Goal: Task Accomplishment & Management: Use online tool/utility

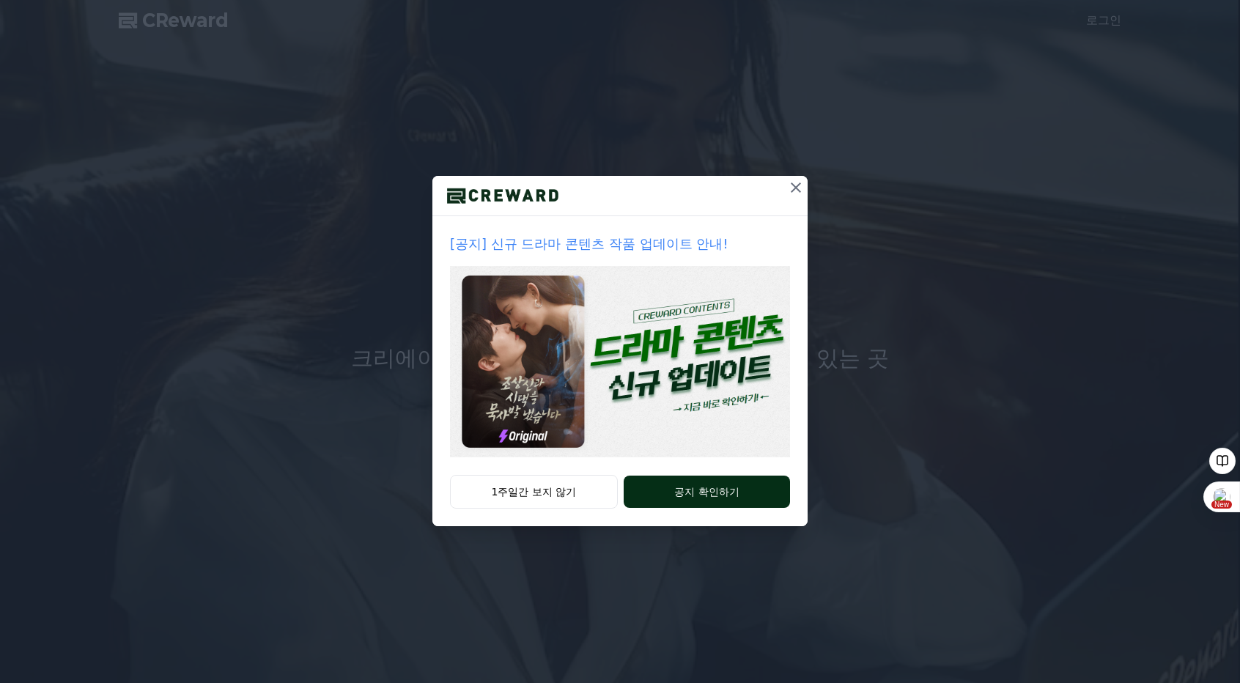
click at [712, 490] on button "공지 확인하기" at bounding box center [707, 492] width 166 height 32
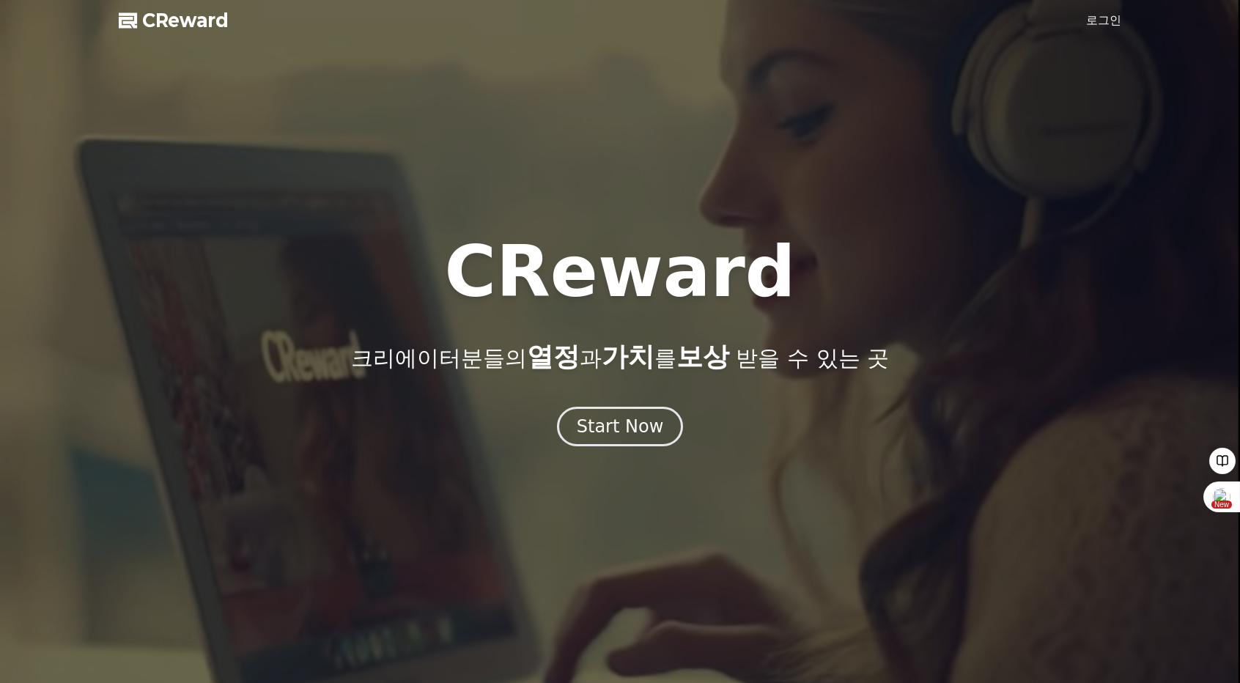
click at [1107, 25] on link "로그인" at bounding box center [1103, 21] width 35 height 18
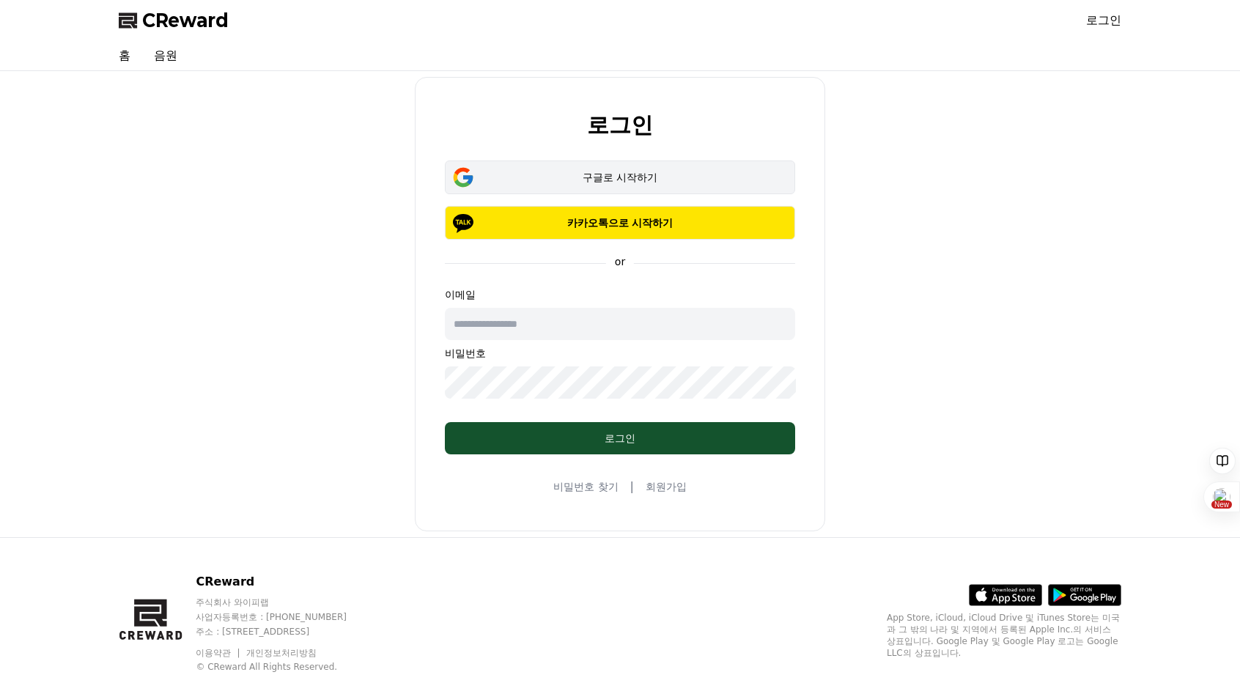
click at [720, 180] on div "구글로 시작하기" at bounding box center [620, 177] width 308 height 15
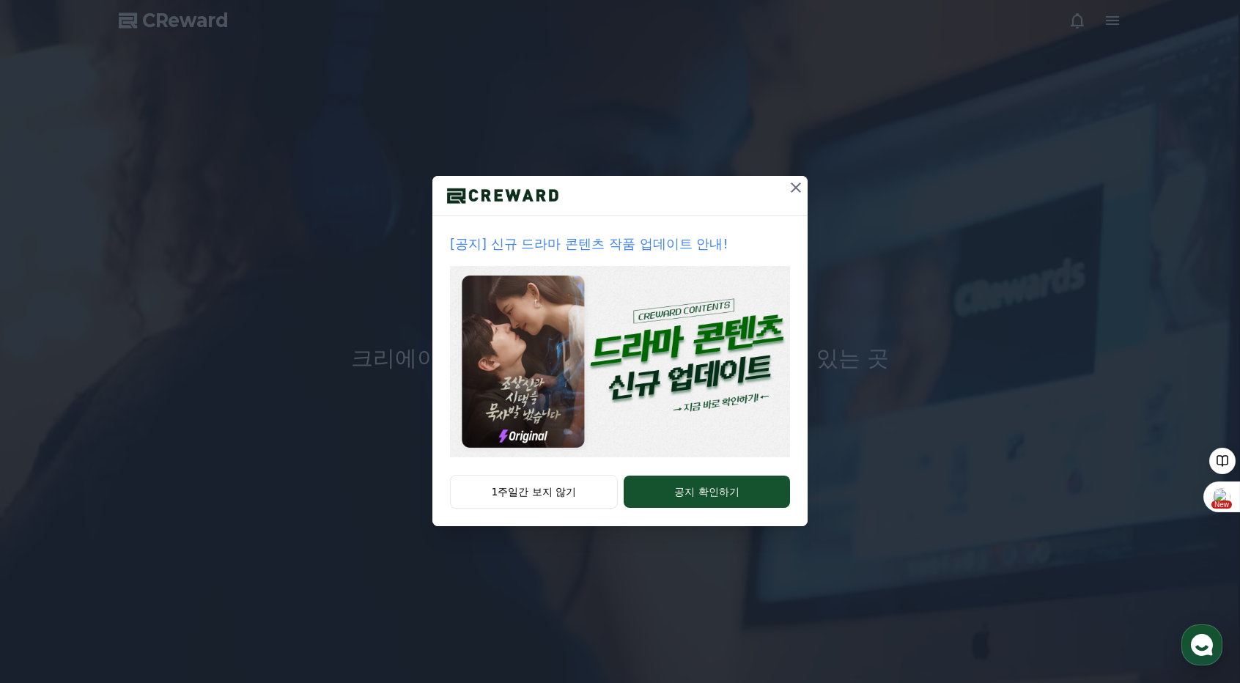
click at [798, 188] on icon at bounding box center [796, 188] width 18 height 18
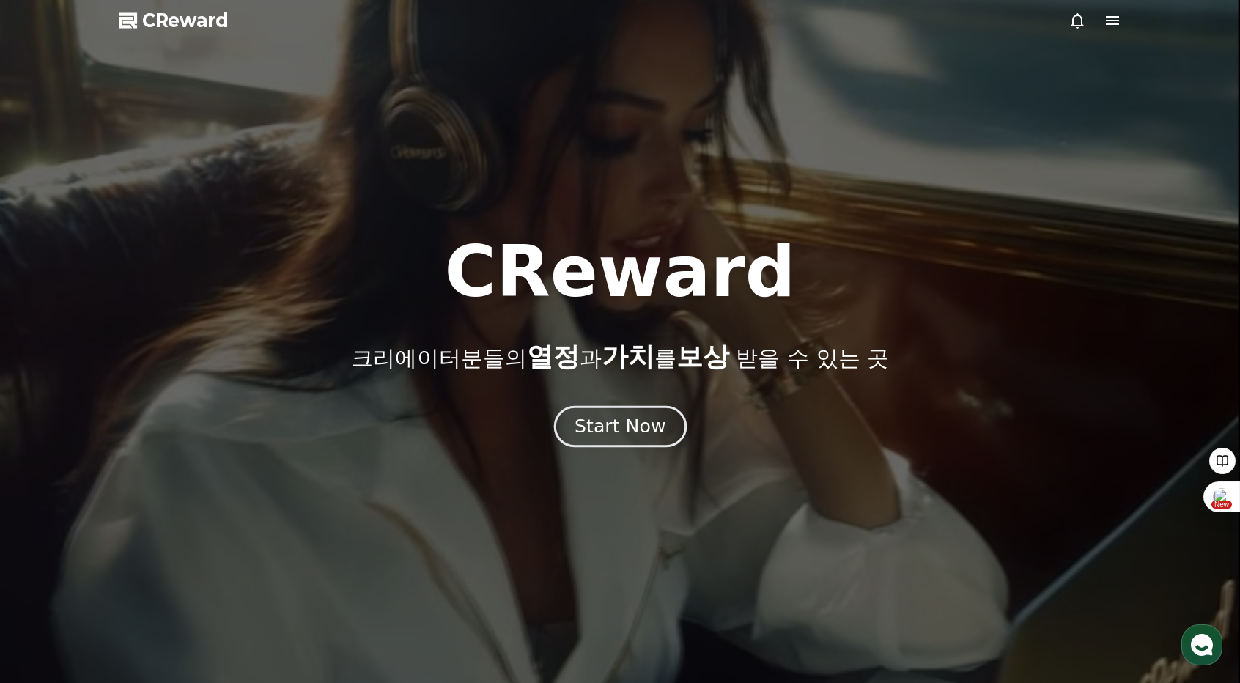
click at [645, 433] on div "Start Now" at bounding box center [620, 426] width 91 height 25
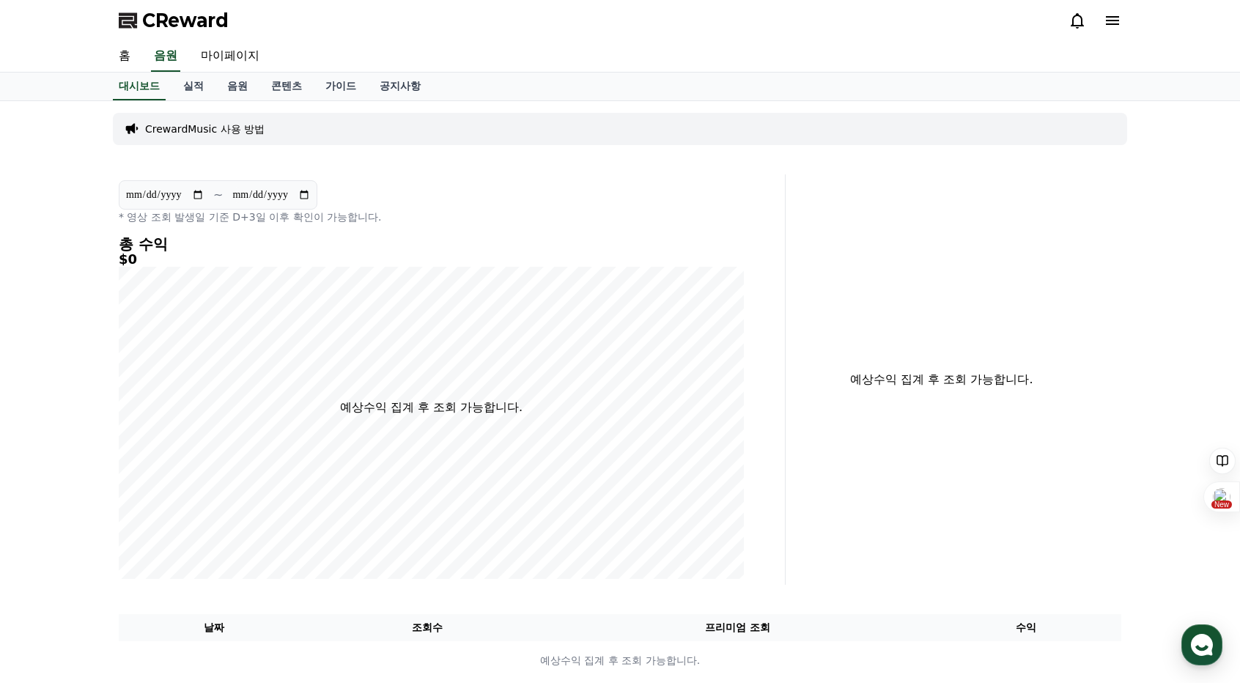
click at [1107, 24] on icon at bounding box center [1112, 20] width 13 height 9
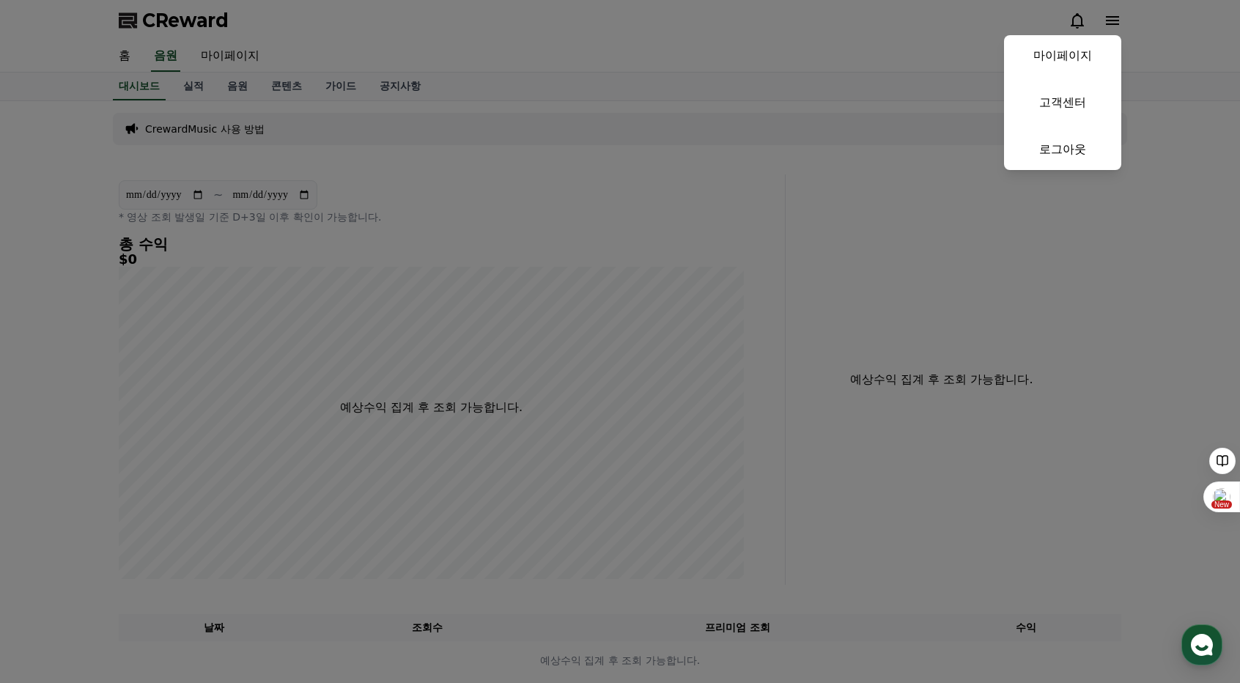
click at [751, 49] on button "close" at bounding box center [620, 341] width 1240 height 683
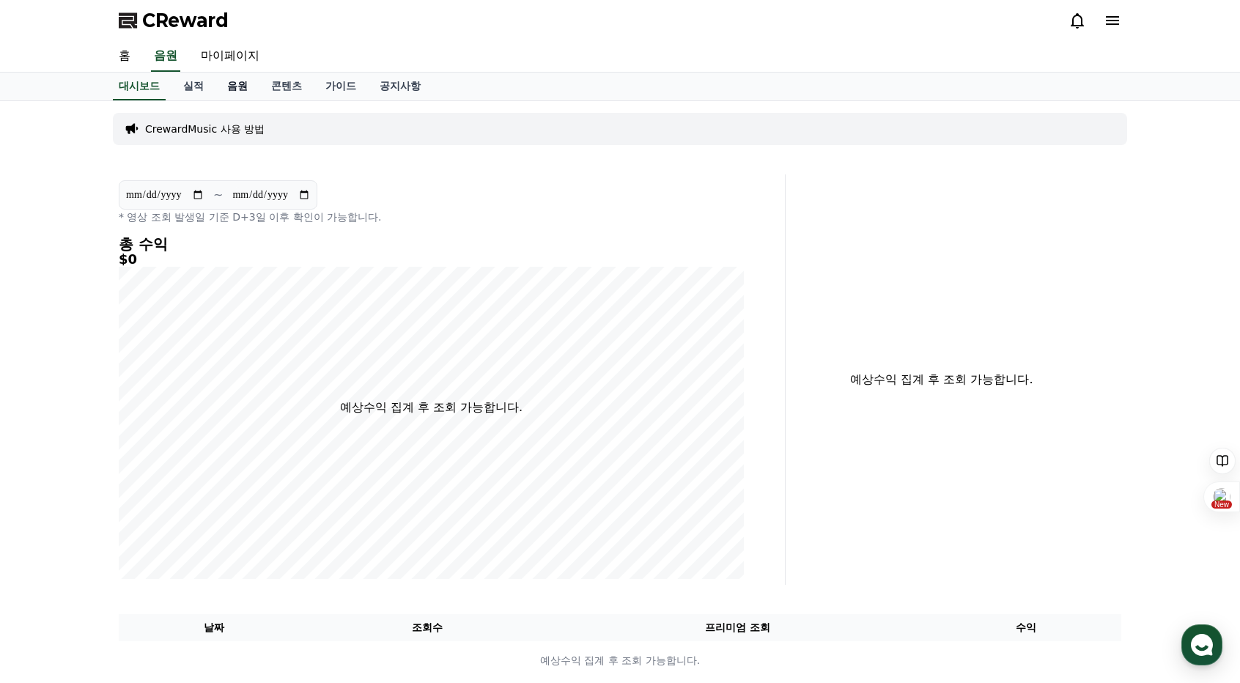
click at [234, 89] on link "음원" at bounding box center [237, 87] width 44 height 28
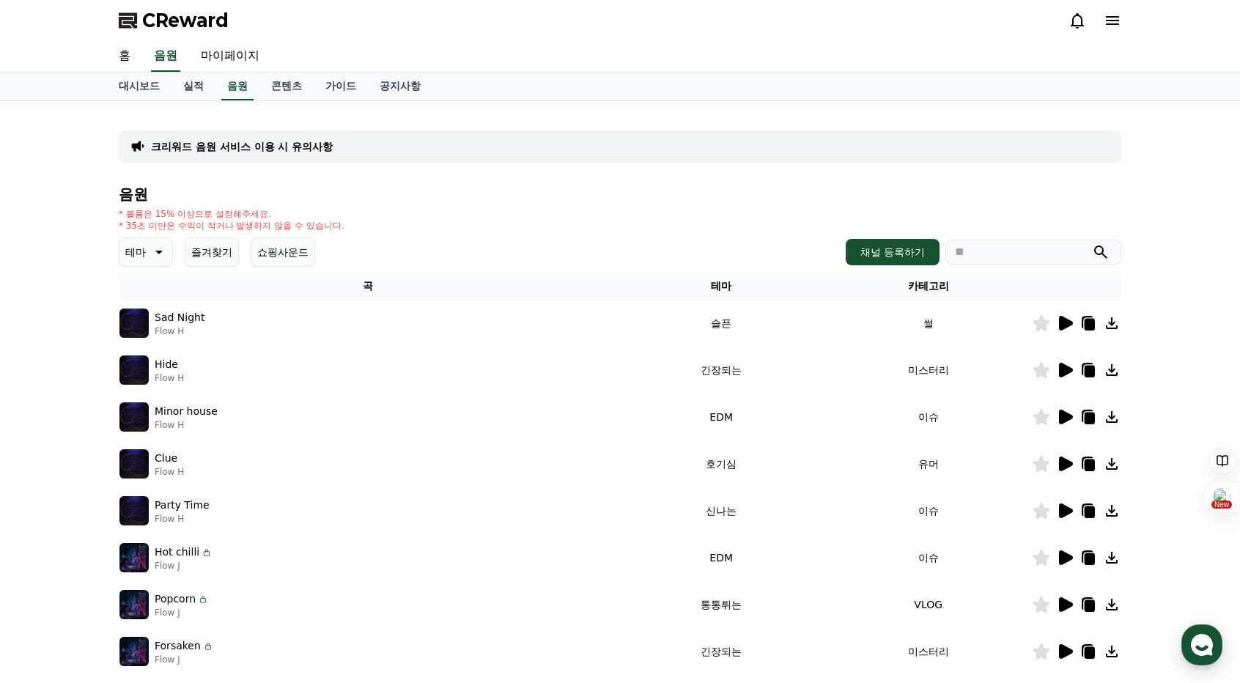
click at [1067, 317] on icon at bounding box center [1065, 323] width 18 height 18
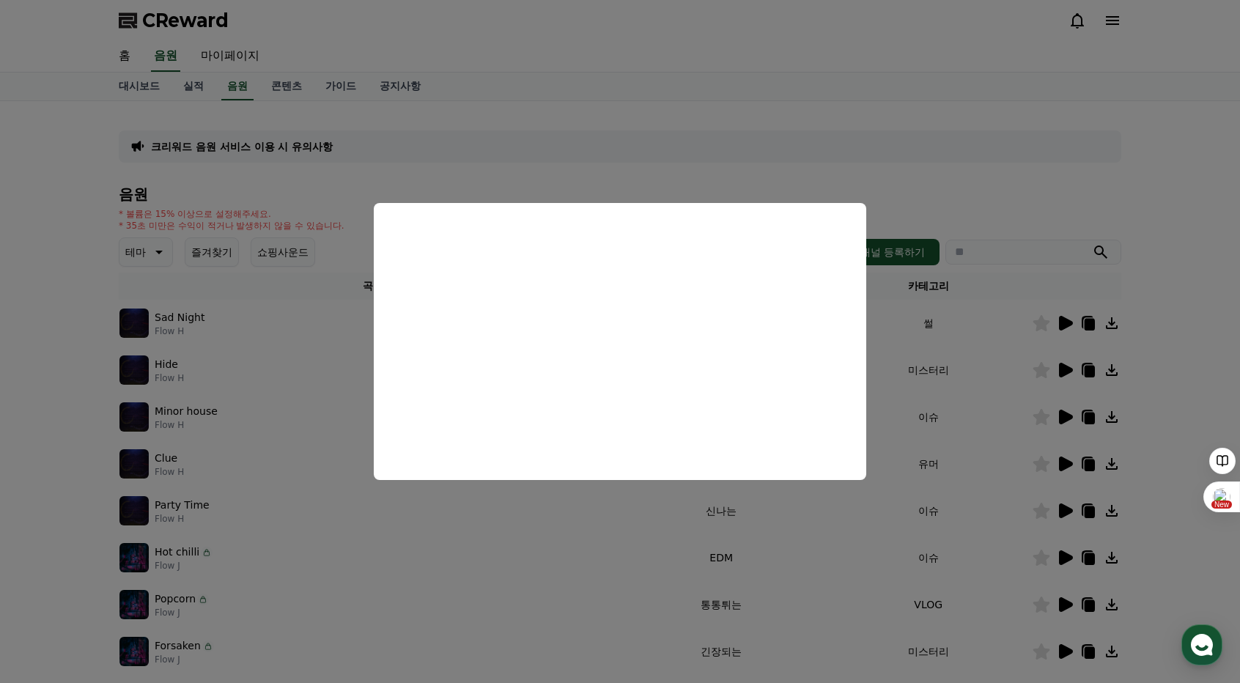
click at [738, 152] on button "close modal" at bounding box center [620, 341] width 1240 height 683
